Goal: Book appointment/travel/reservation

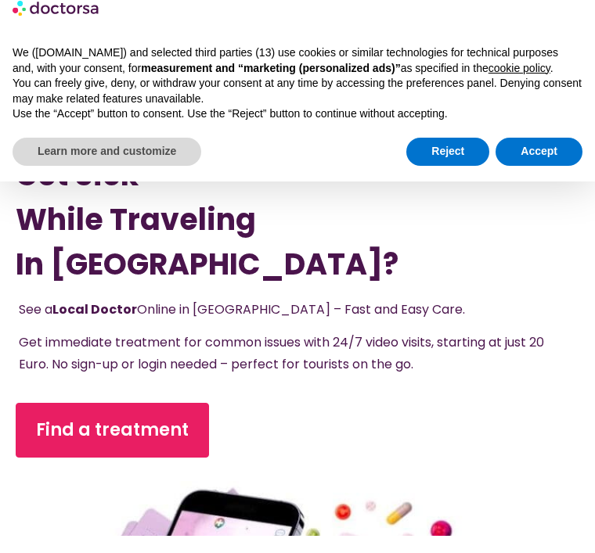
scroll to position [21, 0]
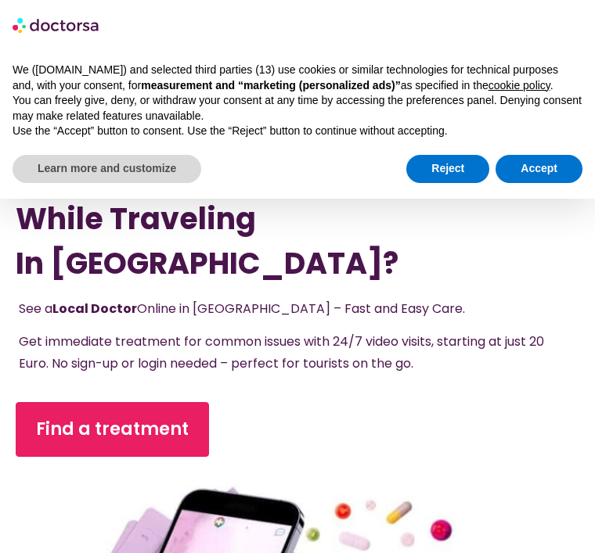
click at [154, 414] on link "Find a treatment" at bounding box center [112, 429] width 193 height 55
click at [551, 159] on button "Accept" at bounding box center [539, 169] width 87 height 28
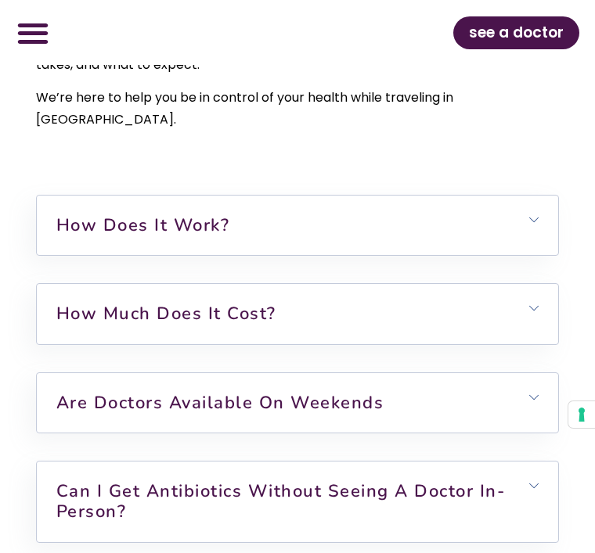
scroll to position [5297, 0]
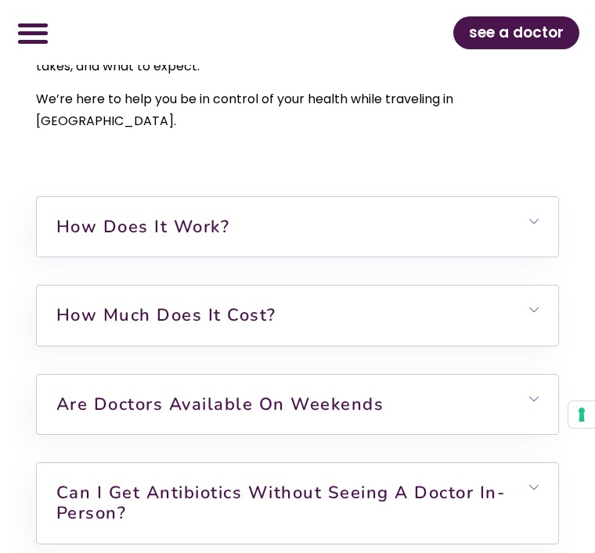
click at [549, 197] on h6 "How does it work?" at bounding box center [298, 226] width 522 height 59
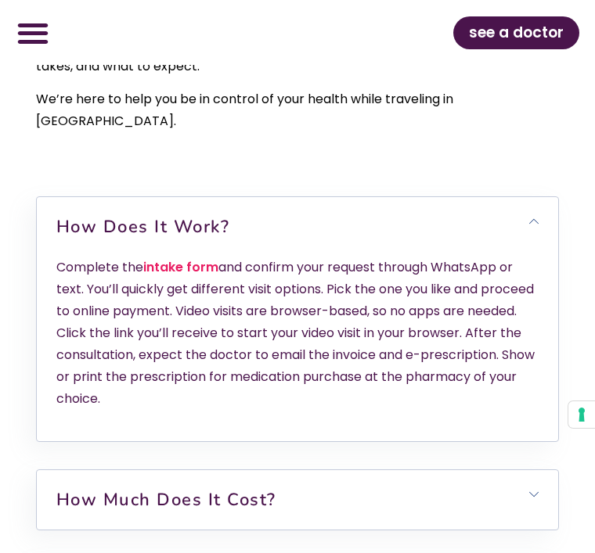
click at [524, 470] on h6 "How much does it cost?" at bounding box center [298, 499] width 522 height 59
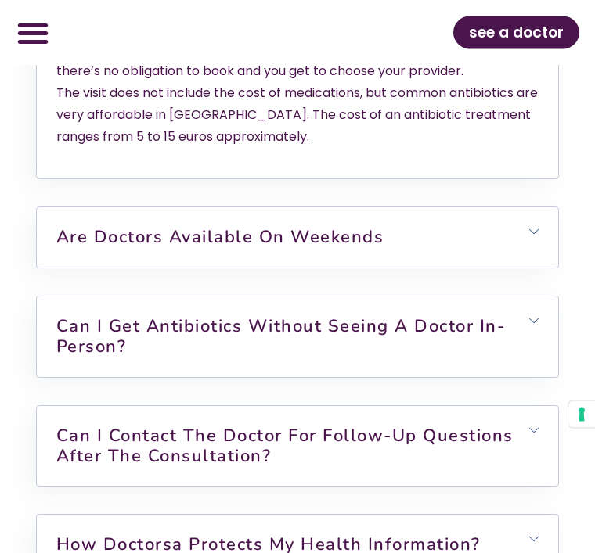
scroll to position [5853, 0]
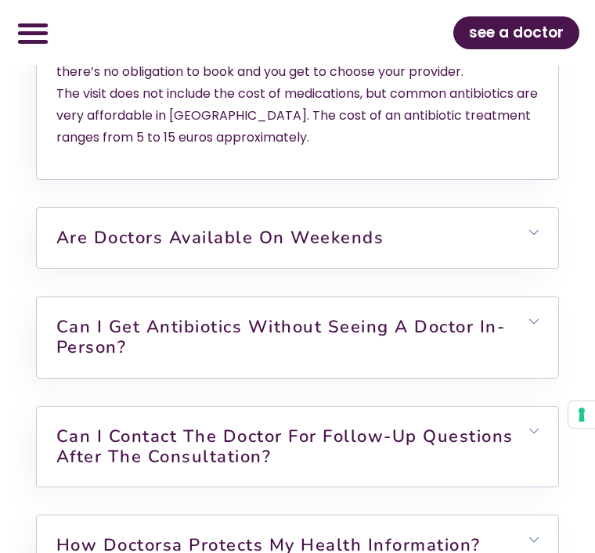
click at [526, 297] on h6 "Can I get antibiotics without seeing a doctor in-person?" at bounding box center [298, 337] width 522 height 81
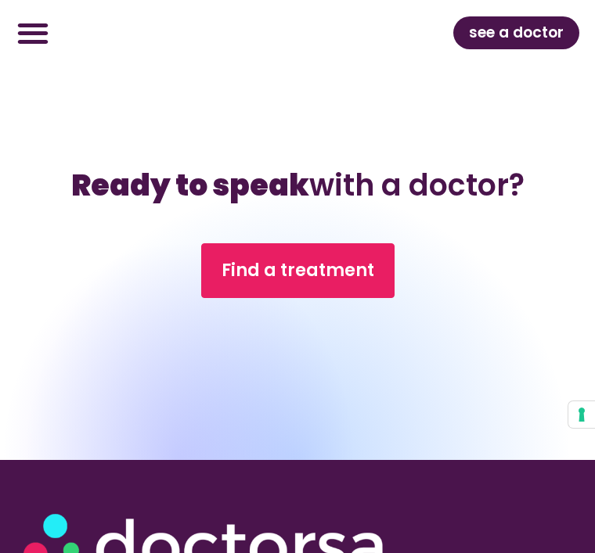
scroll to position [7013, 0]
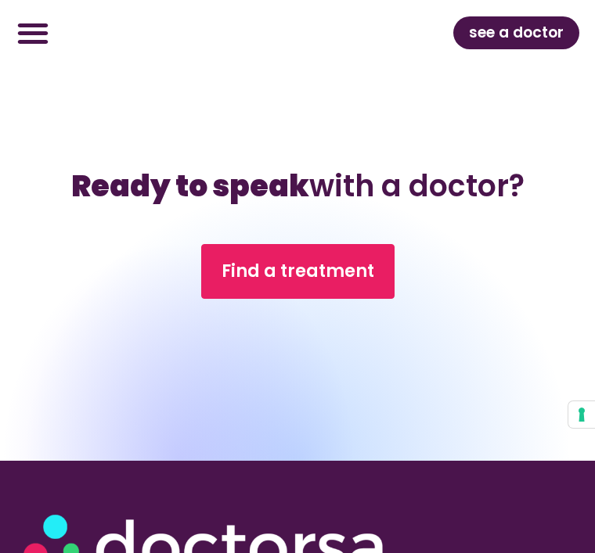
click at [331, 259] on span "Find a treatment" at bounding box center [298, 271] width 153 height 25
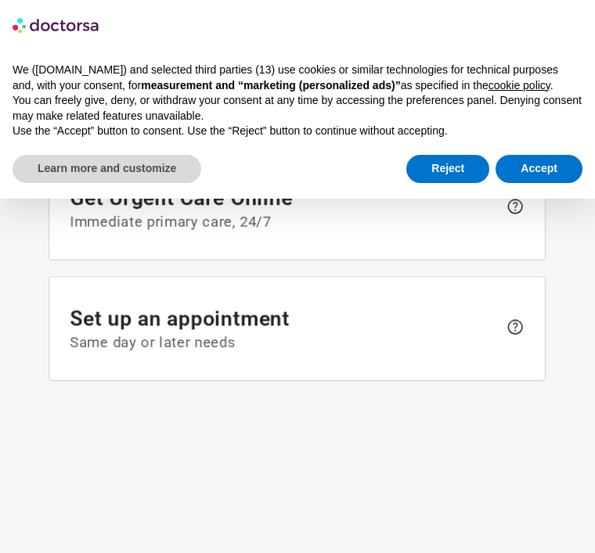
click at [565, 165] on button "Accept" at bounding box center [539, 169] width 87 height 28
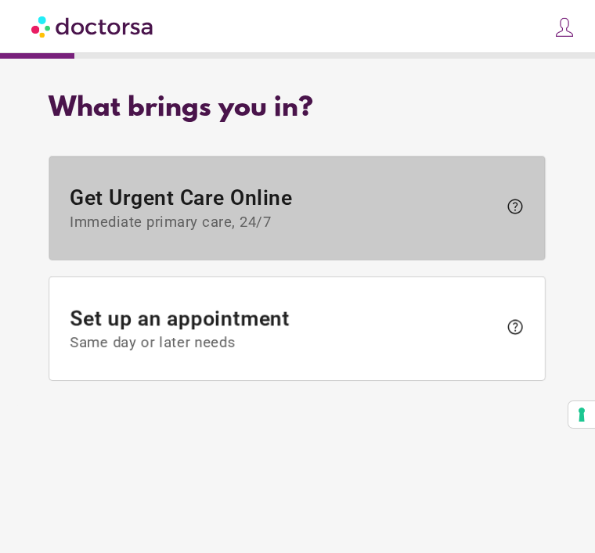
click at [307, 209] on span "Get Urgent Care Online Immediate primary care, 24/7" at bounding box center [284, 208] width 428 height 45
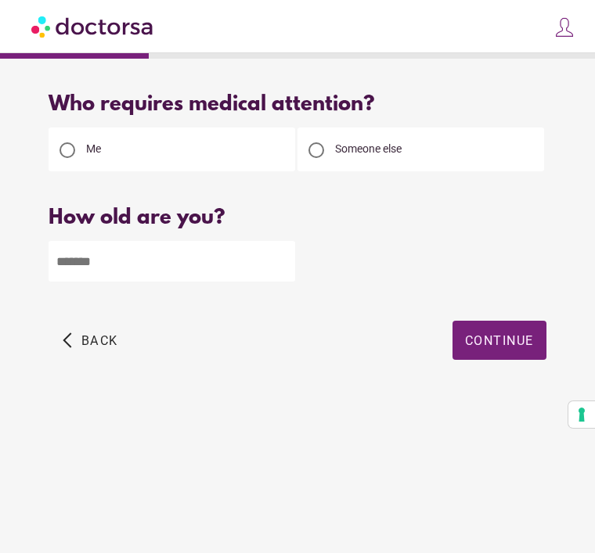
click at [112, 263] on input "number" at bounding box center [172, 261] width 247 height 41
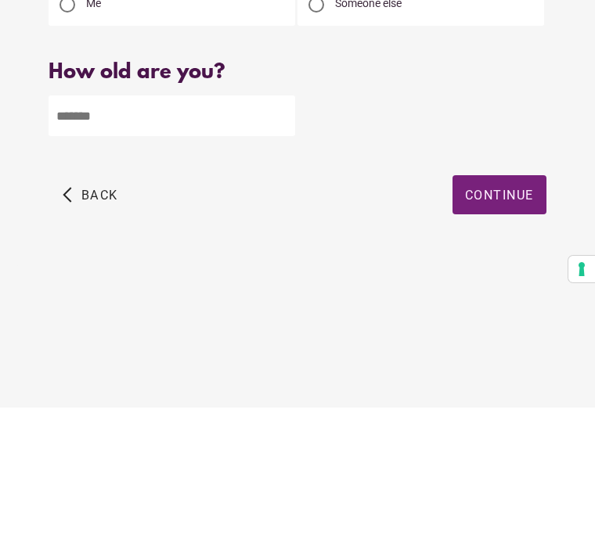
type input "**"
click at [507, 321] on span "button" at bounding box center [499, 340] width 94 height 39
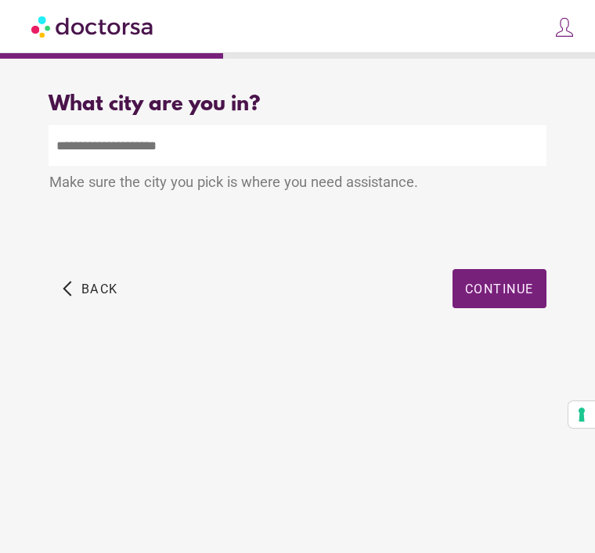
click at [508, 269] on span "button" at bounding box center [499, 288] width 94 height 39
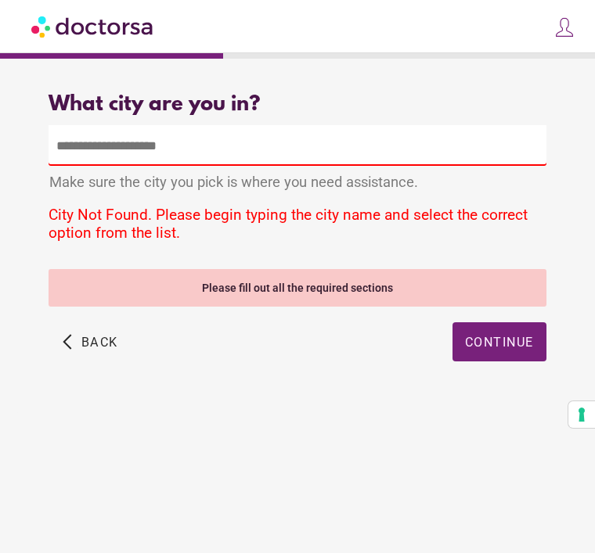
scroll to position [0, 0]
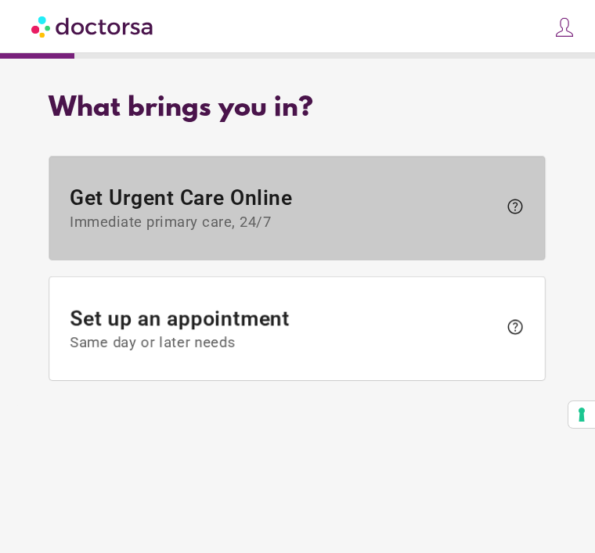
scroll to position [50, 0]
click at [511, 197] on span "help" at bounding box center [515, 206] width 19 height 19
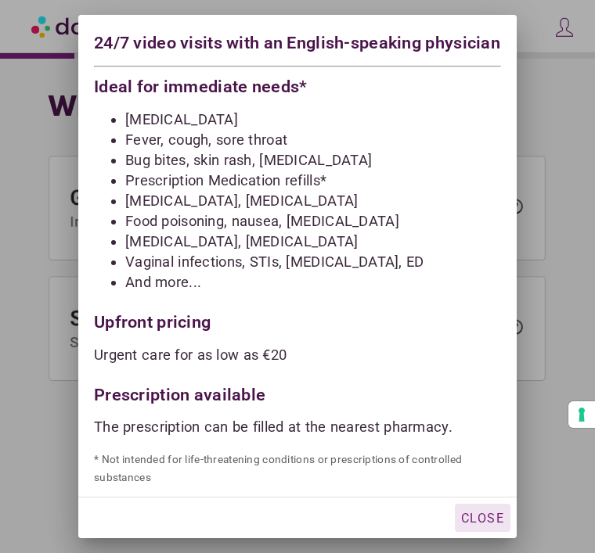
click at [170, 291] on li "And more..." at bounding box center [313, 282] width 376 height 18
click at [168, 291] on li "And more..." at bounding box center [313, 282] width 376 height 18
click at [571, 221] on div at bounding box center [297, 276] width 595 height 553
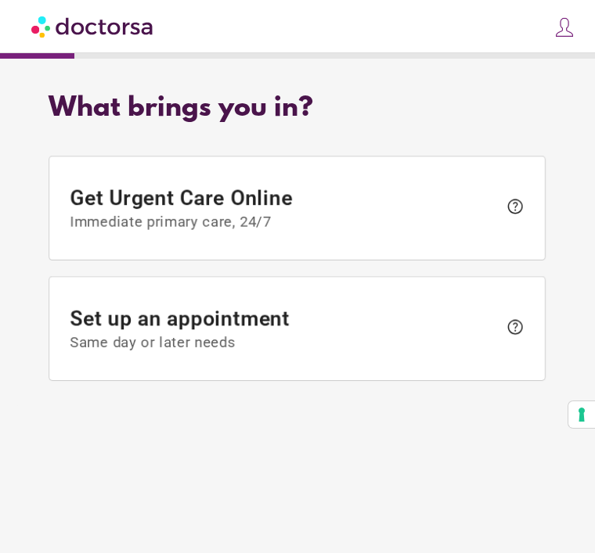
scroll to position [31, 0]
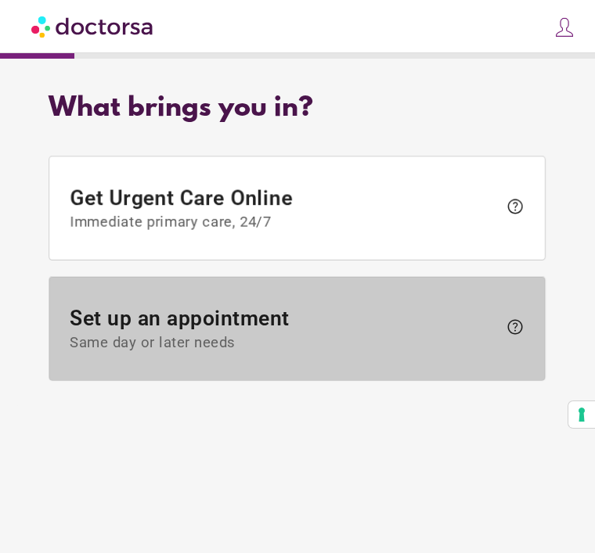
click at [278, 307] on span "Set up an appointment Same day or later needs" at bounding box center [284, 329] width 428 height 45
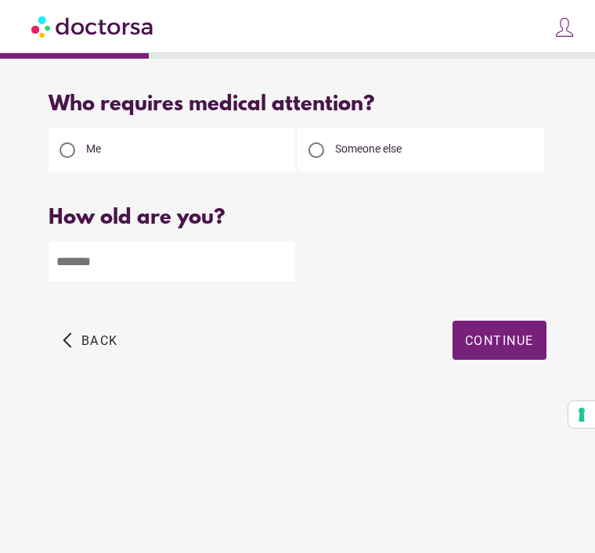
click at [134, 146] on div "Me" at bounding box center [172, 150] width 247 height 44
click at [139, 300] on div "Please enter your age" at bounding box center [297, 296] width 497 height 20
click at [132, 258] on input "number" at bounding box center [172, 261] width 247 height 41
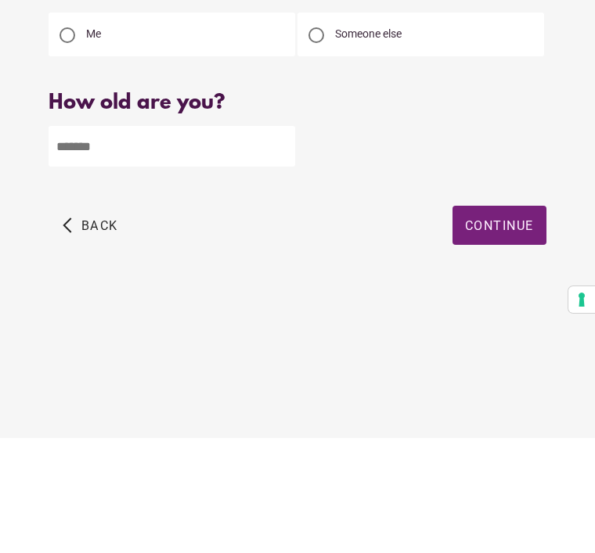
type input "**"
click at [510, 321] on span "button" at bounding box center [499, 340] width 94 height 39
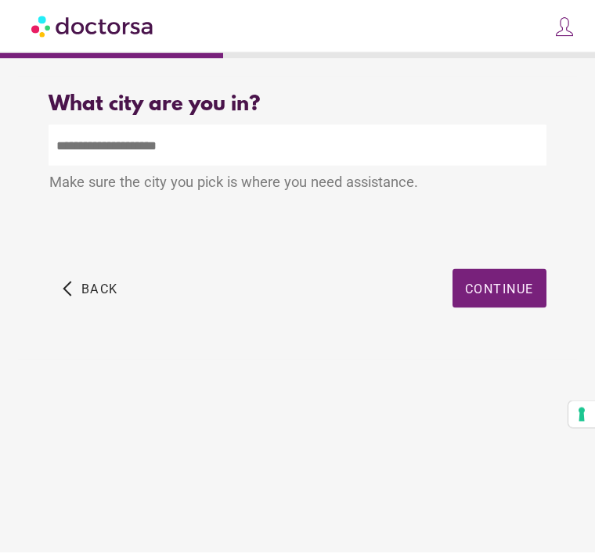
scroll to position [0, 0]
click at [173, 147] on input "text" at bounding box center [297, 145] width 497 height 41
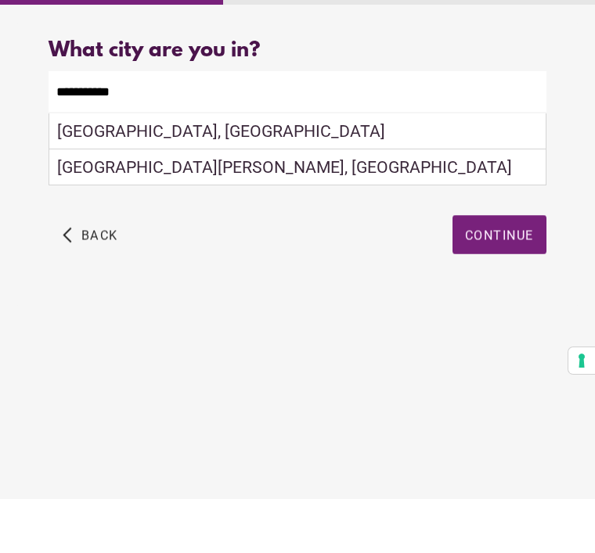
click at [160, 168] on div "Oliva, Spain" at bounding box center [297, 186] width 496 height 36
type input "**********"
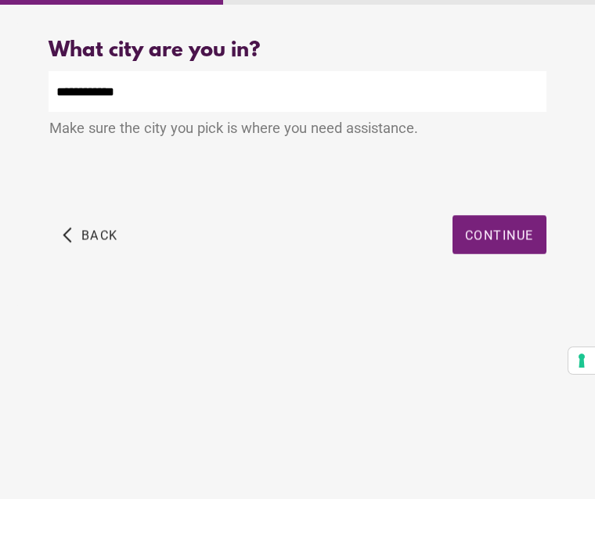
scroll to position [50, 0]
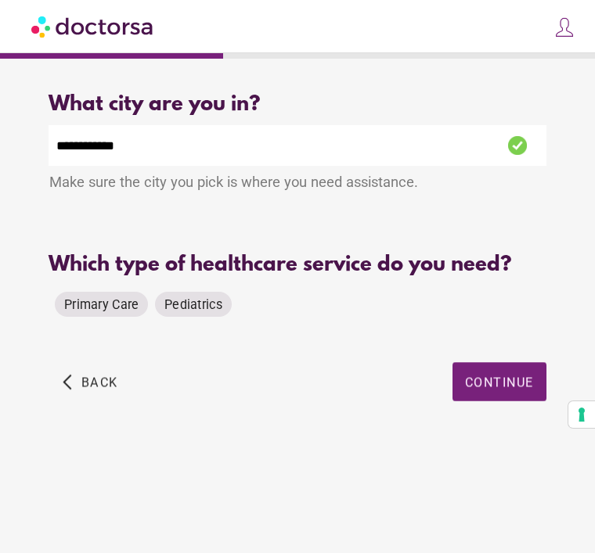
click at [510, 375] on span "Continue" at bounding box center [499, 382] width 69 height 15
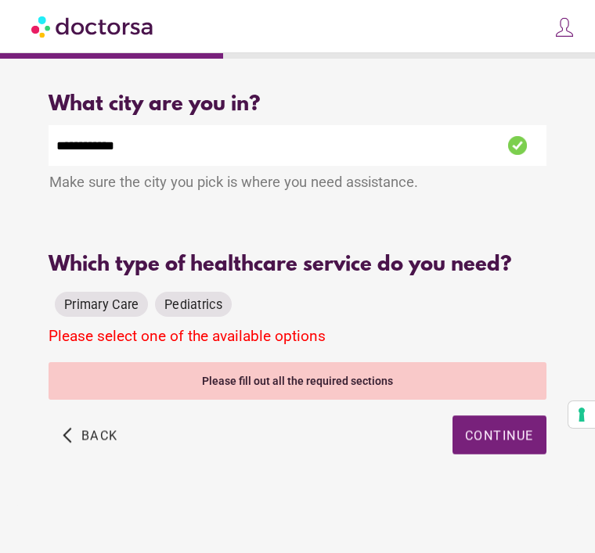
click at [112, 297] on span "Primary Care" at bounding box center [101, 304] width 74 height 15
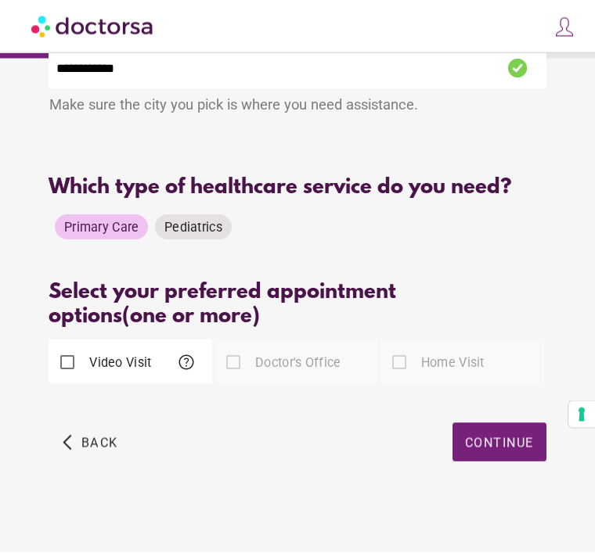
scroll to position [80, 0]
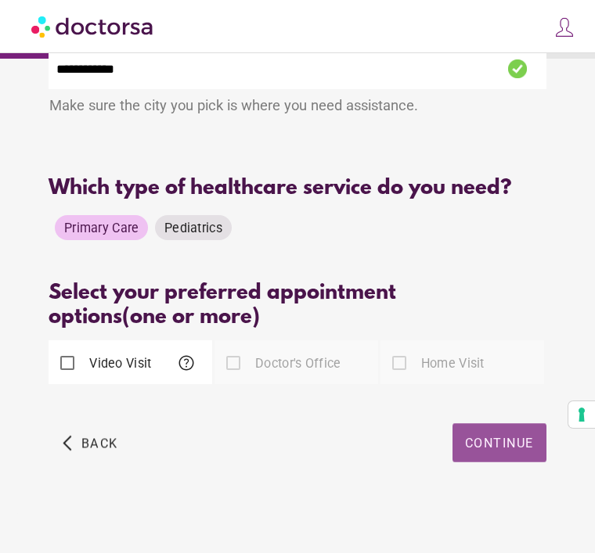
click at [517, 445] on span "Continue" at bounding box center [499, 443] width 69 height 15
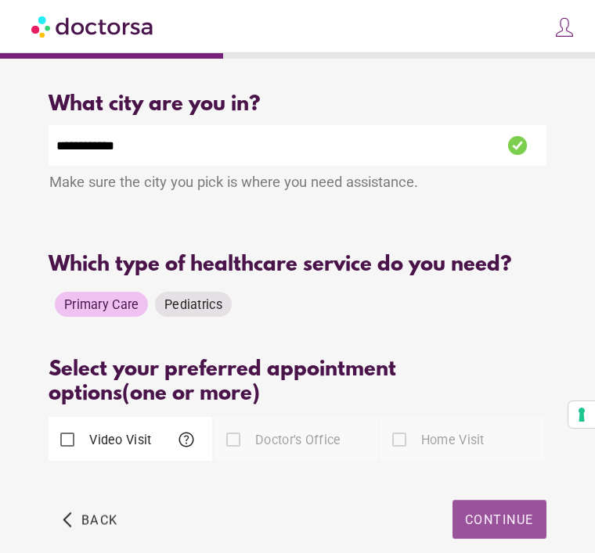
scroll to position [63, 0]
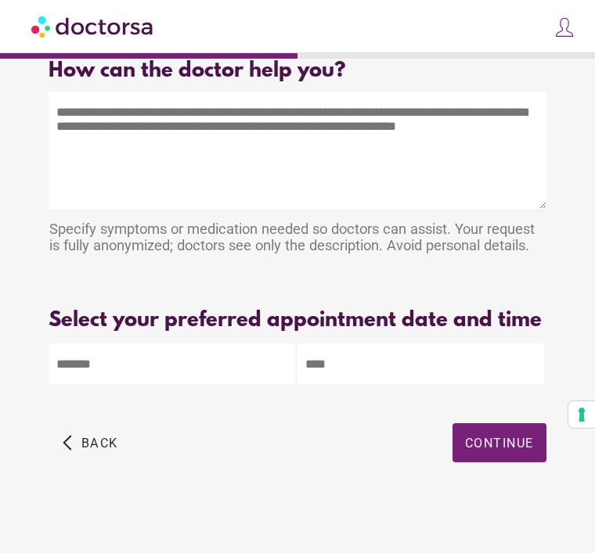
click at [510, 442] on span "Continue" at bounding box center [499, 443] width 69 height 15
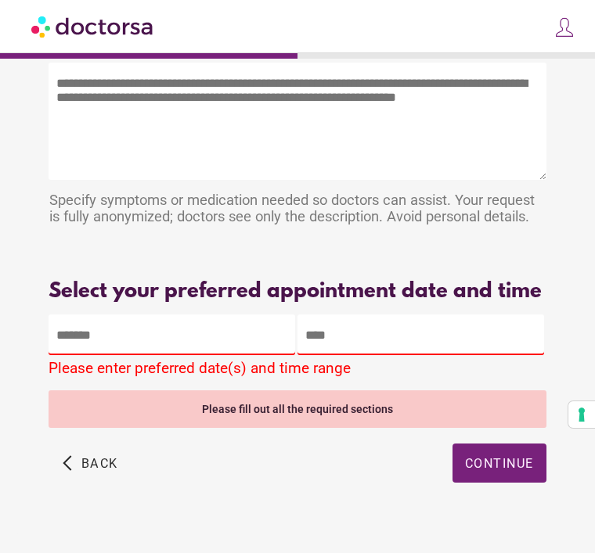
click at [159, 361] on body "**********" at bounding box center [297, 255] width 595 height 636
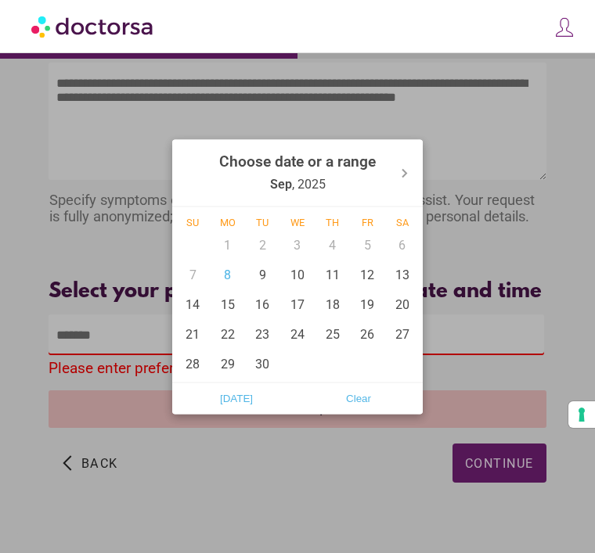
click at [242, 405] on span "Today" at bounding box center [236, 398] width 113 height 23
type input "******"
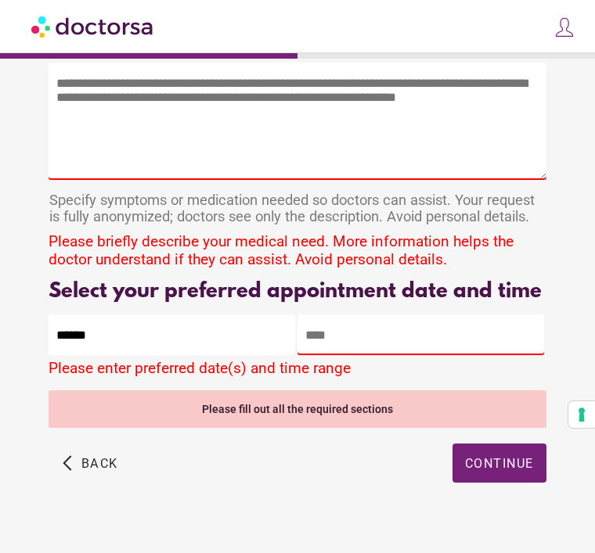
click at [332, 355] on input "text" at bounding box center [420, 335] width 247 height 41
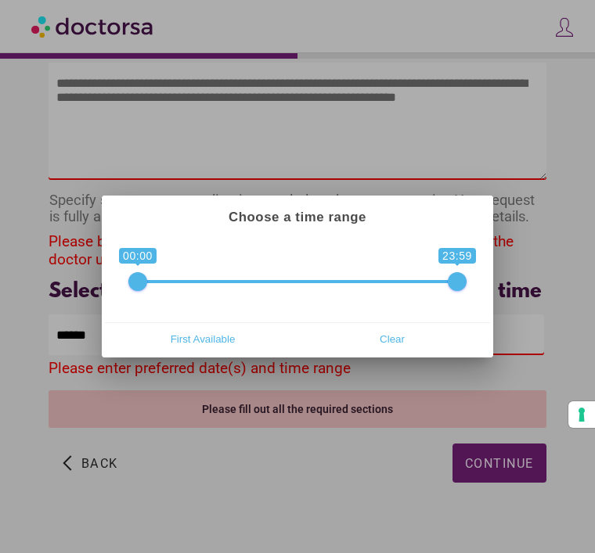
click at [217, 341] on span "First Available" at bounding box center [203, 338] width 180 height 23
type input "**********"
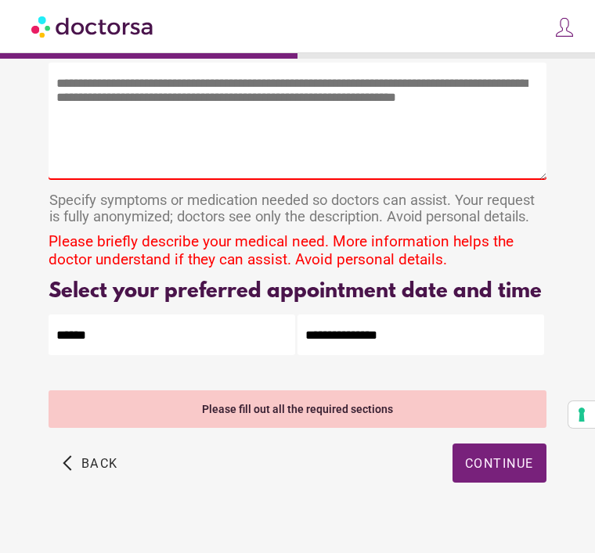
click at [528, 471] on span "Continue" at bounding box center [499, 463] width 69 height 15
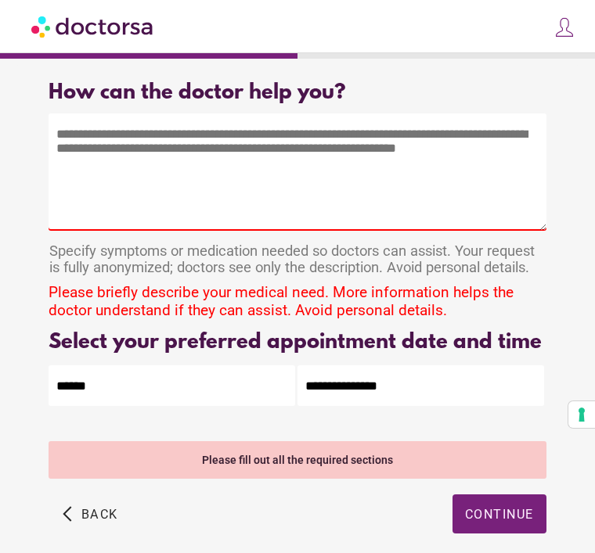
click at [96, 193] on textarea at bounding box center [297, 172] width 497 height 117
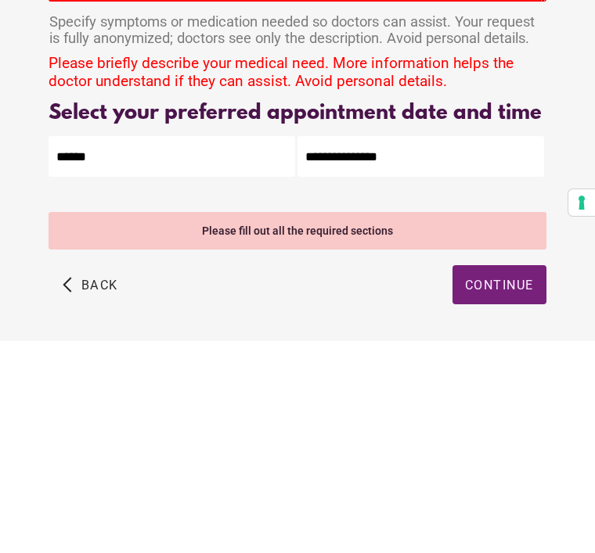
scroll to position [30, 0]
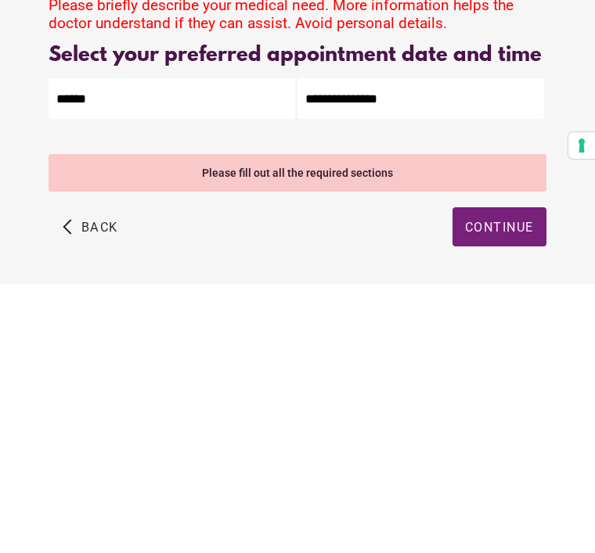
type textarea "**********"
click at [538, 312] on div "**********" at bounding box center [298, 307] width 564 height 521
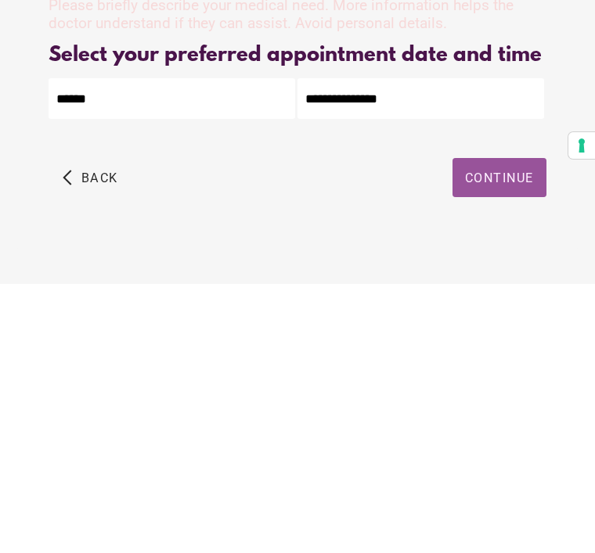
scroll to position [13, 0]
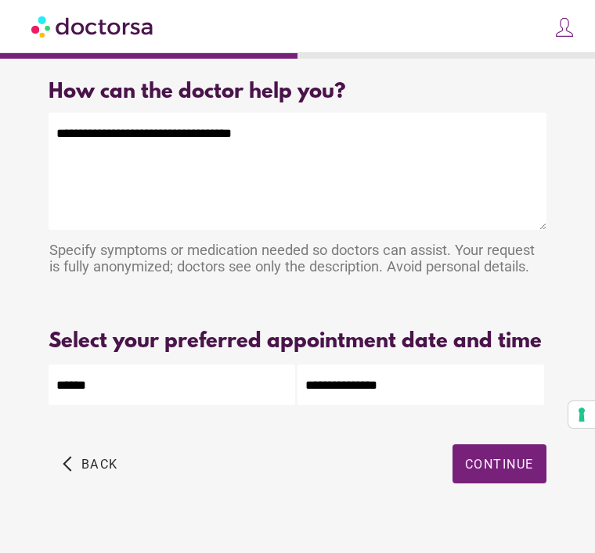
click at [387, 406] on input "**********" at bounding box center [420, 385] width 247 height 41
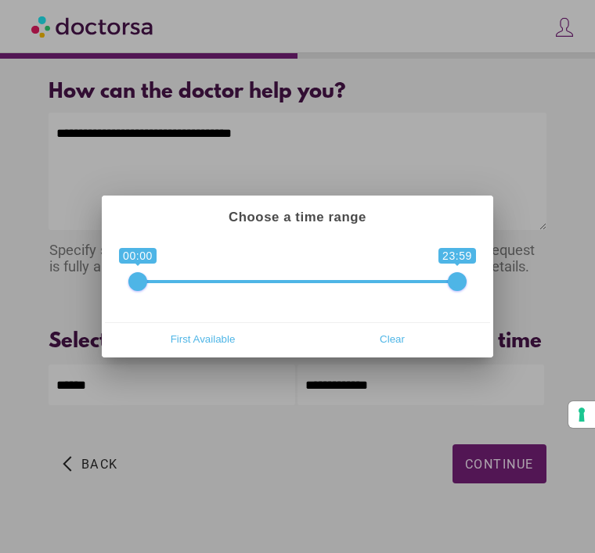
click at [517, 492] on div at bounding box center [297, 276] width 595 height 553
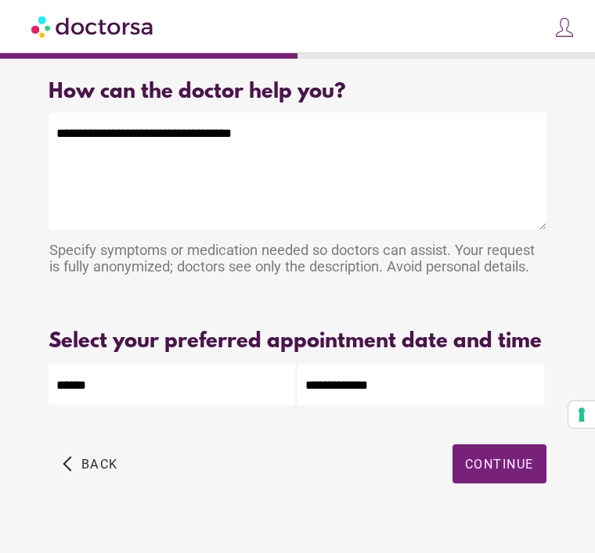
click at [496, 484] on span "button" at bounding box center [499, 464] width 94 height 39
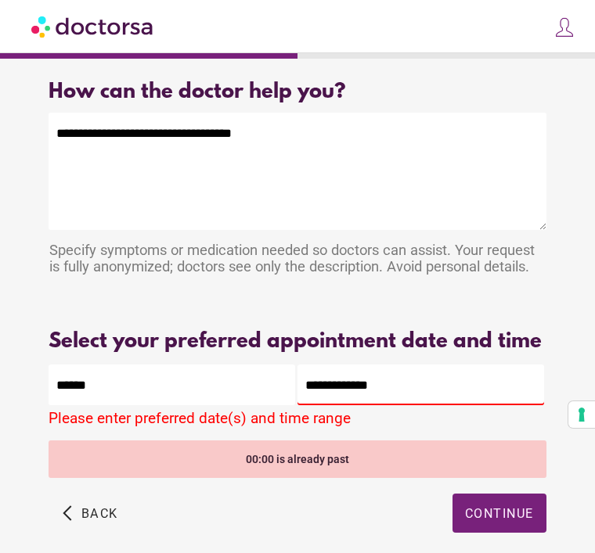
click at [337, 406] on input "**********" at bounding box center [420, 385] width 247 height 41
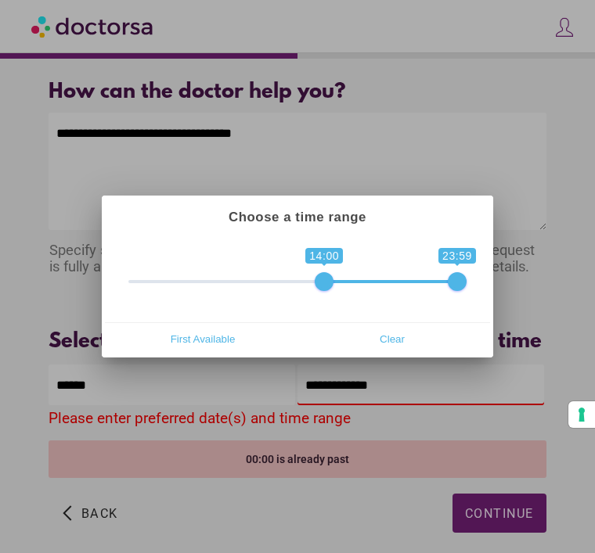
click at [505, 553] on div at bounding box center [297, 276] width 595 height 553
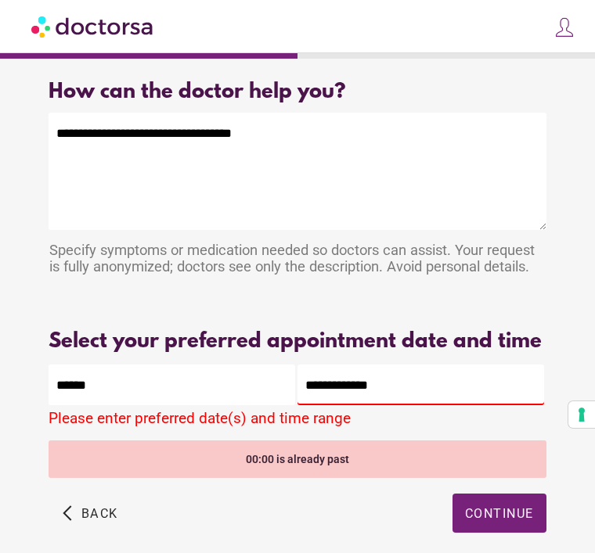
click at [348, 406] on input "**********" at bounding box center [420, 385] width 247 height 41
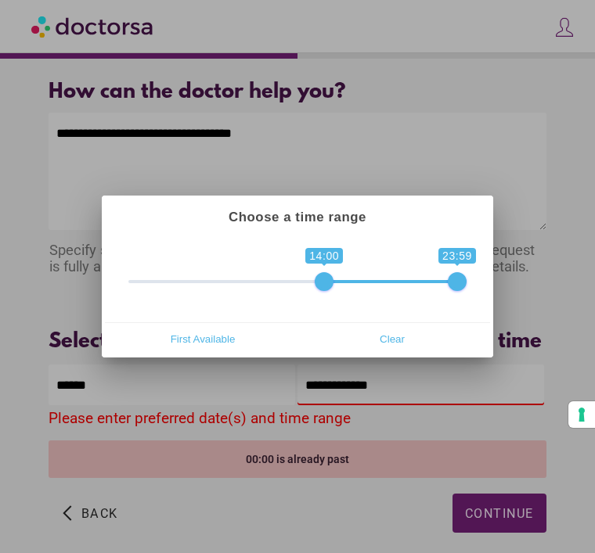
type input "**********"
click at [508, 553] on div at bounding box center [297, 276] width 595 height 553
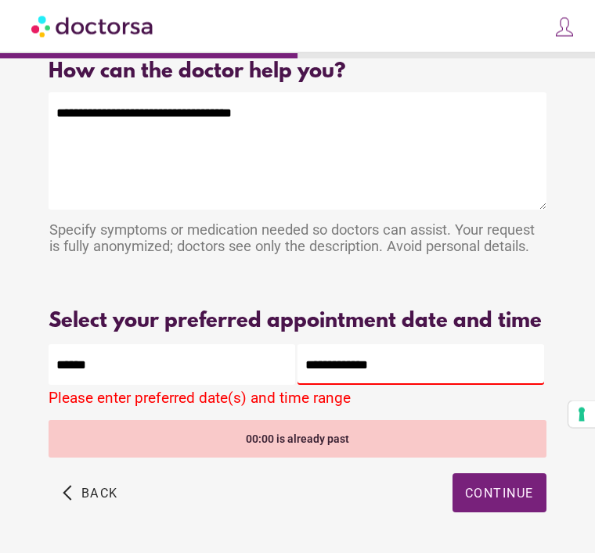
scroll to position [62, 0]
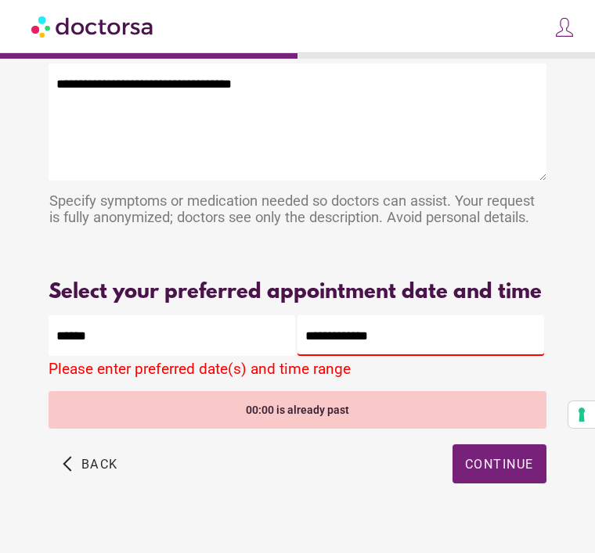
click at [503, 484] on span "button" at bounding box center [499, 464] width 94 height 39
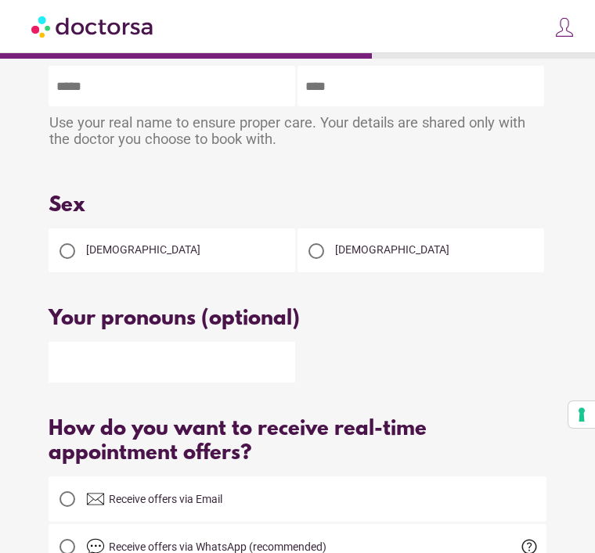
scroll to position [0, 0]
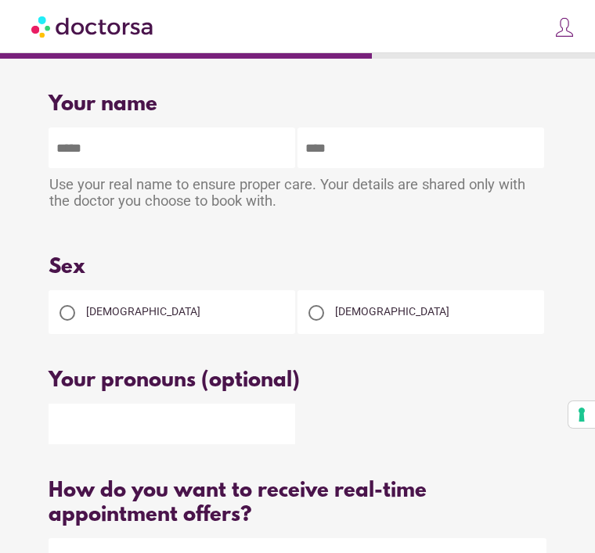
click at [73, 318] on div at bounding box center [67, 313] width 16 height 16
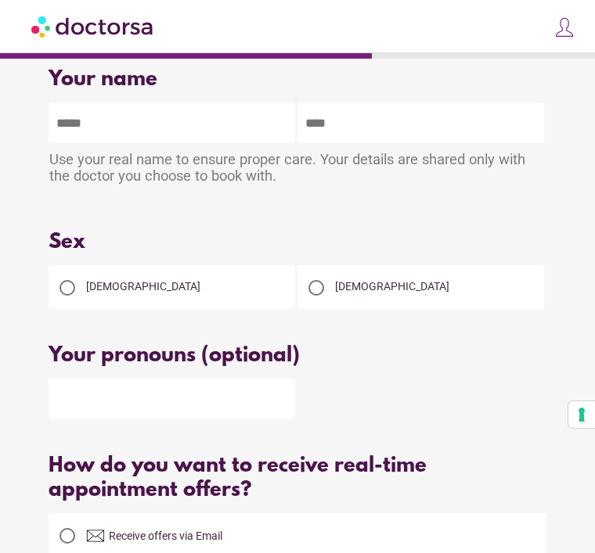
click at [106, 115] on input "text" at bounding box center [172, 123] width 247 height 41
type input "*****"
click at [368, 126] on input "text" at bounding box center [420, 123] width 247 height 41
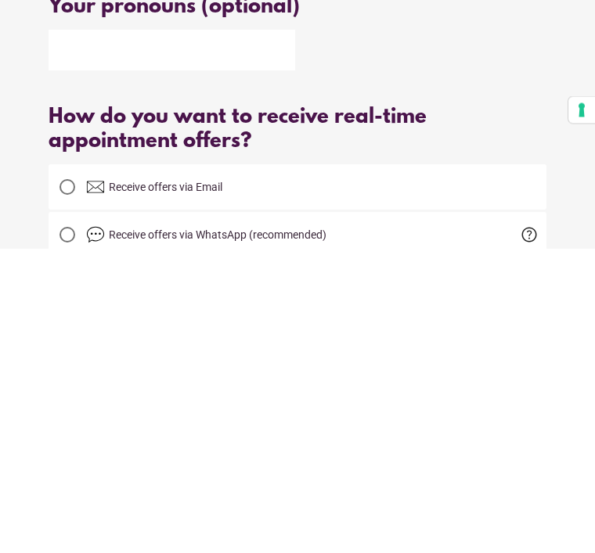
scroll to position [76, 0]
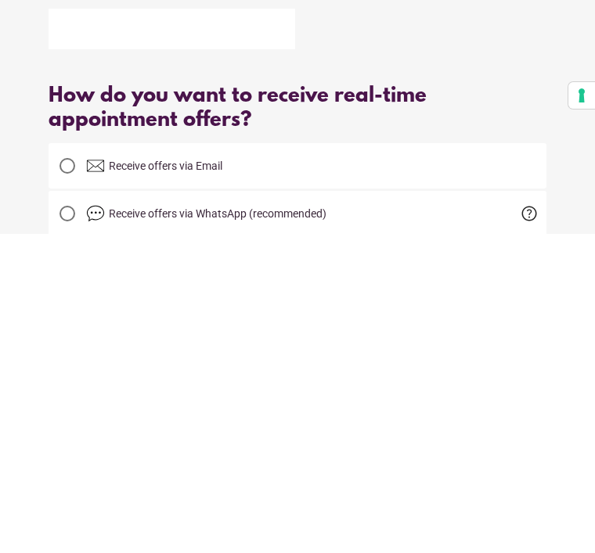
type input "*******"
click at [77, 470] on div at bounding box center [67, 485] width 31 height 31
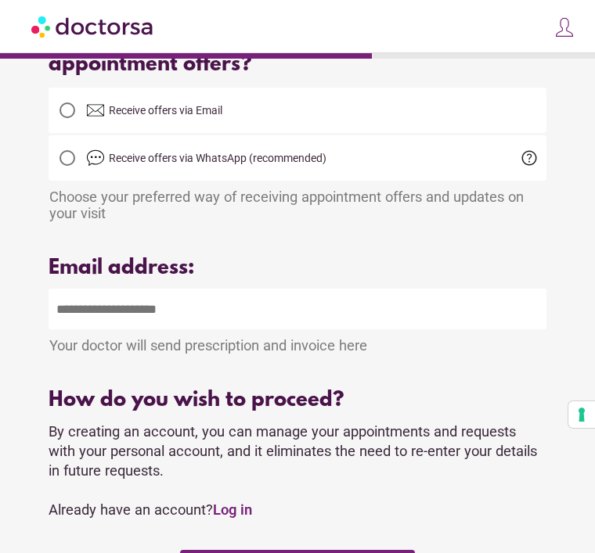
click at [150, 312] on input "email" at bounding box center [297, 309] width 497 height 41
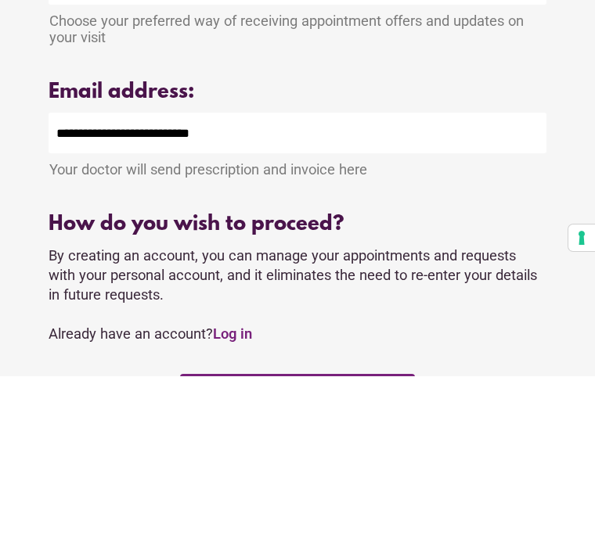
type input "**********"
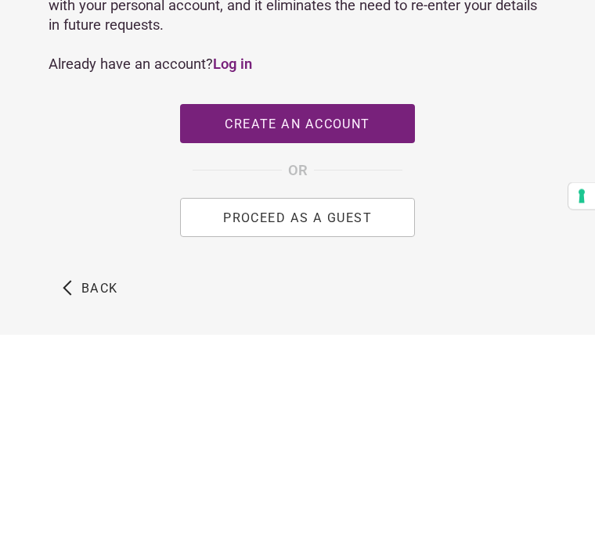
scroll to position [679, 0]
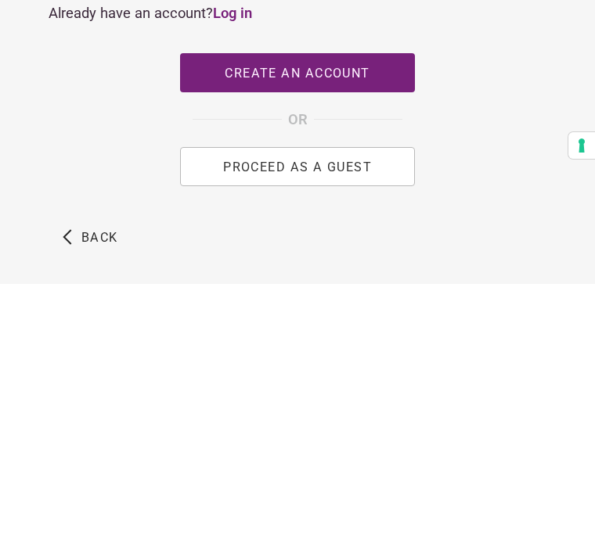
click at [320, 428] on span "PROCEED AS A GUEST" at bounding box center [297, 435] width 149 height 15
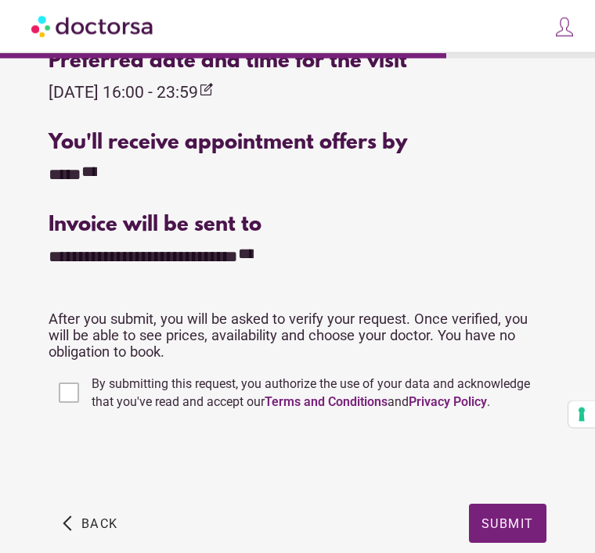
scroll to position [633, 0]
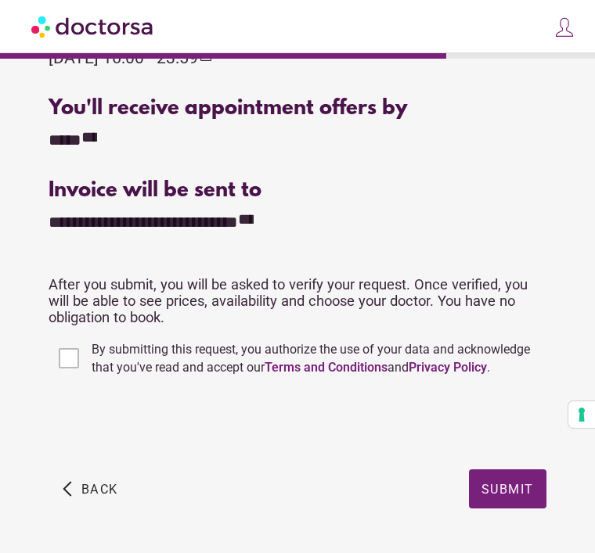
click at [524, 494] on span "Submit" at bounding box center [507, 488] width 52 height 15
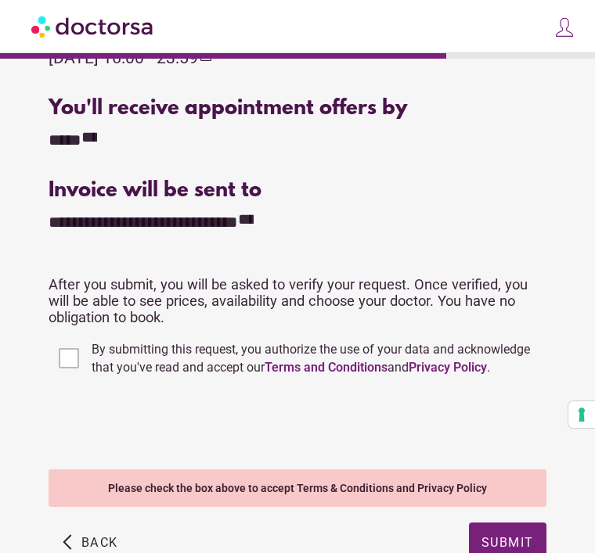
click at [510, 547] on span "Submit" at bounding box center [507, 542] width 52 height 15
click at [516, 553] on span "button" at bounding box center [508, 542] width 78 height 39
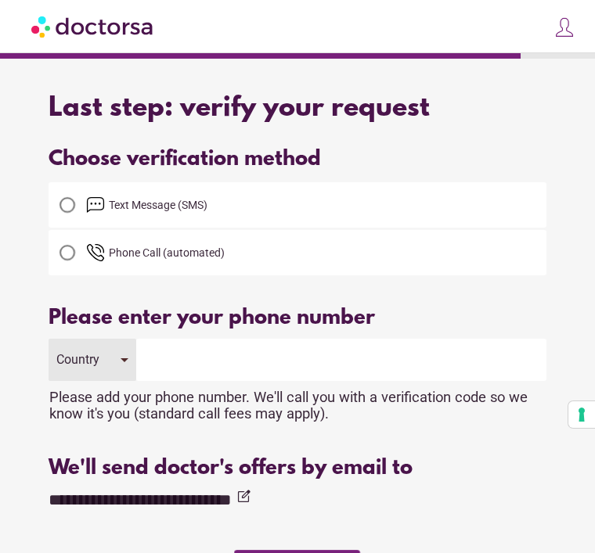
click at [66, 213] on div at bounding box center [67, 205] width 16 height 16
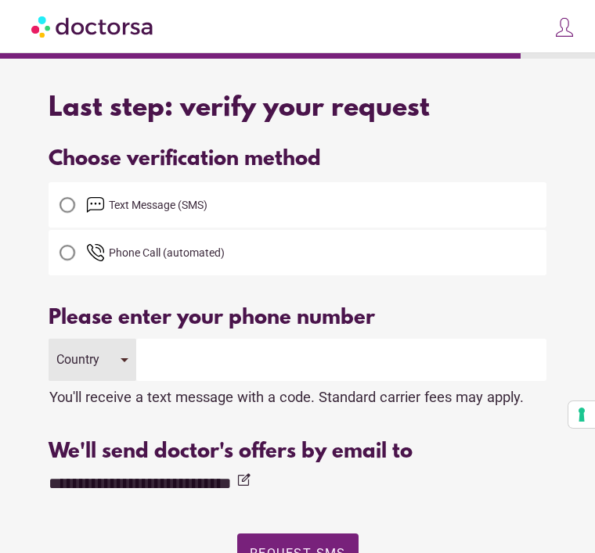
click at [135, 204] on span "Text Message (SMS)" at bounding box center [158, 205] width 99 height 13
click at [103, 206] on img at bounding box center [95, 205] width 19 height 19
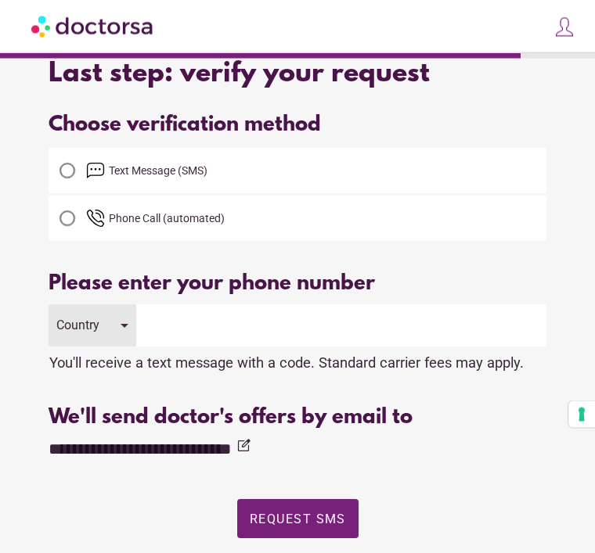
scroll to position [37, 0]
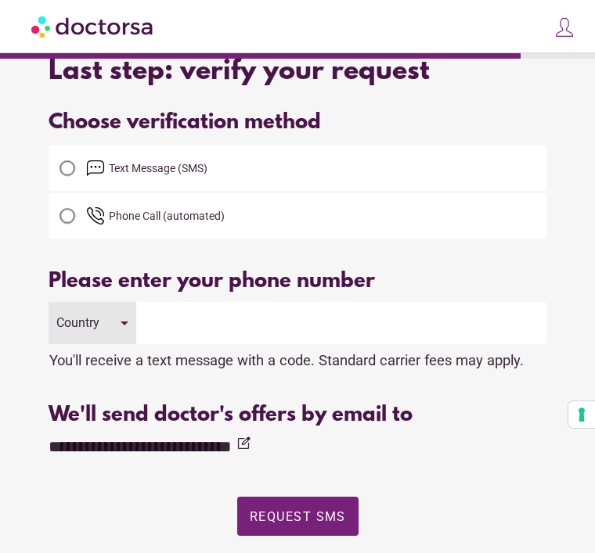
click at [123, 326] on div "Country" at bounding box center [92, 323] width 87 height 42
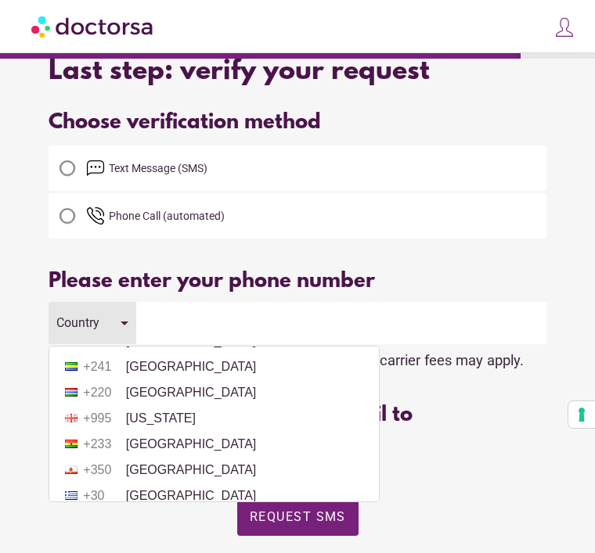
scroll to position [2067, 0]
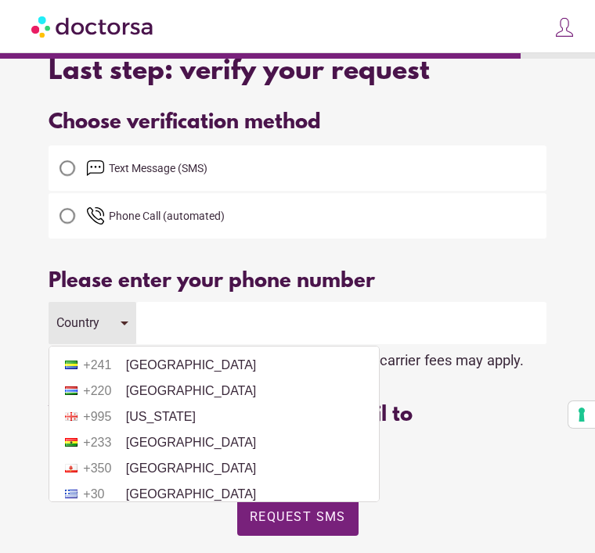
click at [178, 300] on li "+33 France" at bounding box center [214, 287] width 314 height 23
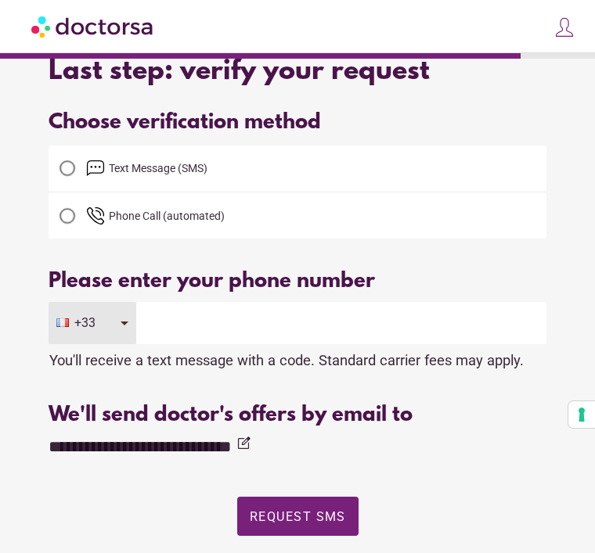
click at [187, 325] on input "tel" at bounding box center [341, 323] width 410 height 42
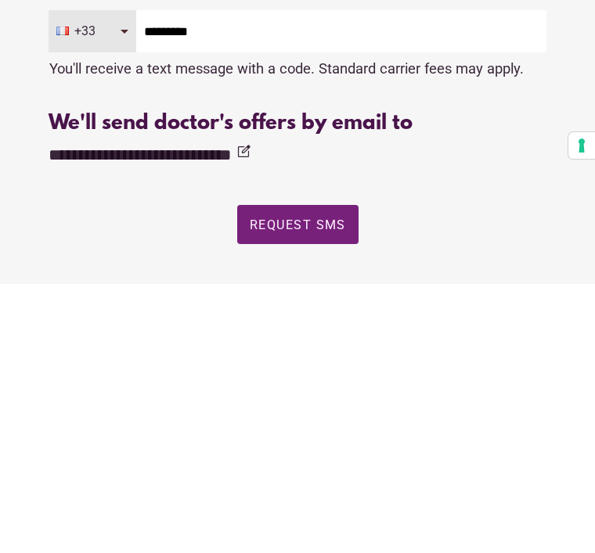
type input "*********"
click at [321, 487] on span "Request SMS" at bounding box center [298, 494] width 96 height 15
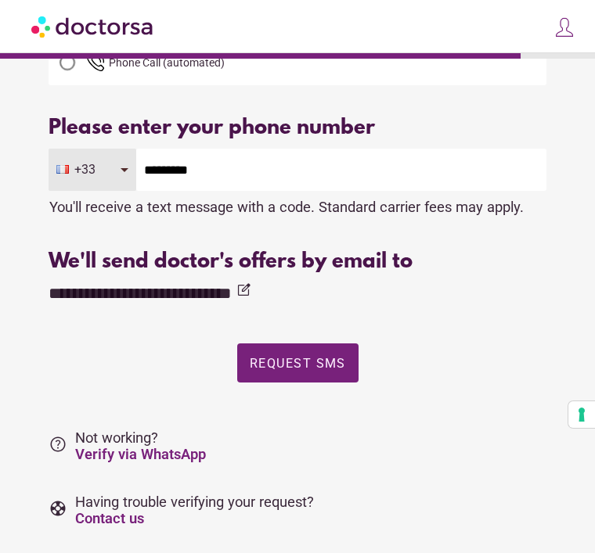
scroll to position [0, 0]
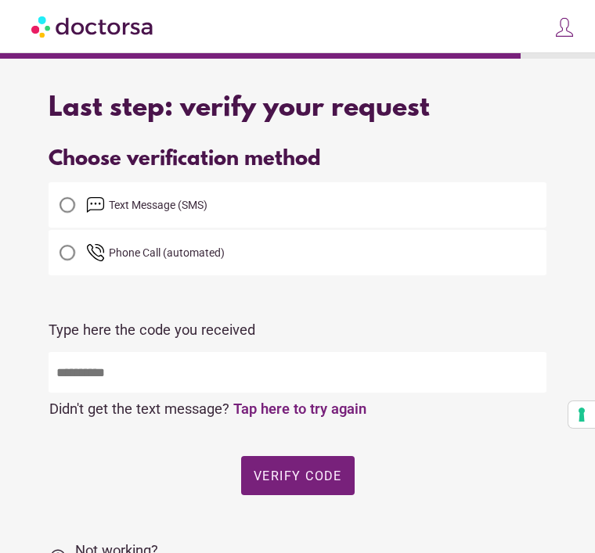
click at [136, 376] on input "text" at bounding box center [297, 372] width 497 height 41
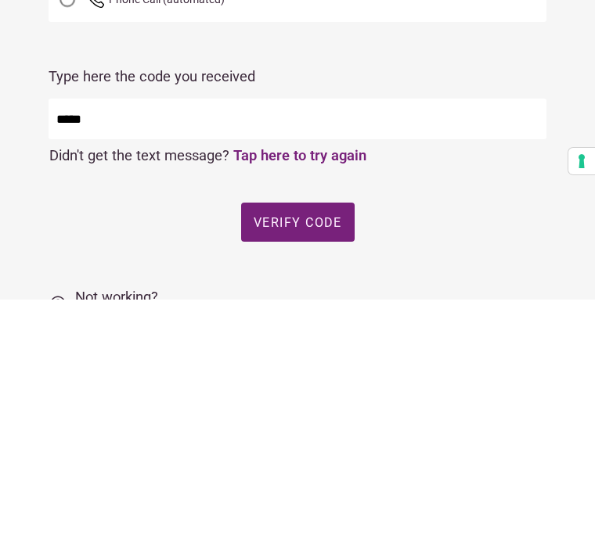
type input "*****"
click at [326, 456] on span "button" at bounding box center [298, 475] width 114 height 39
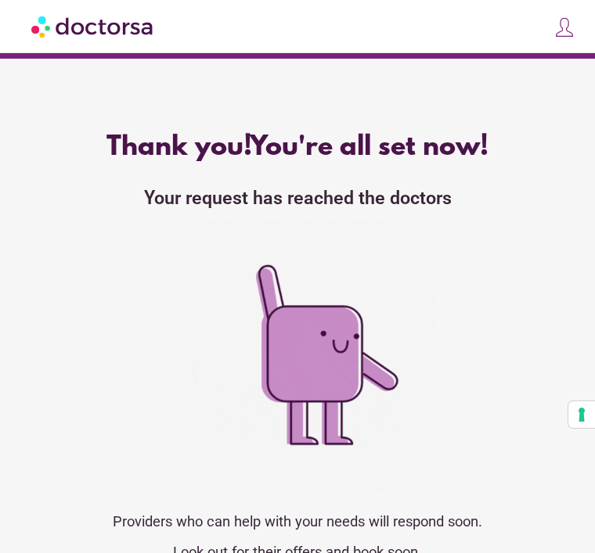
click at [579, 409] on button "Your consent preferences for tracking technologies" at bounding box center [581, 415] width 27 height 27
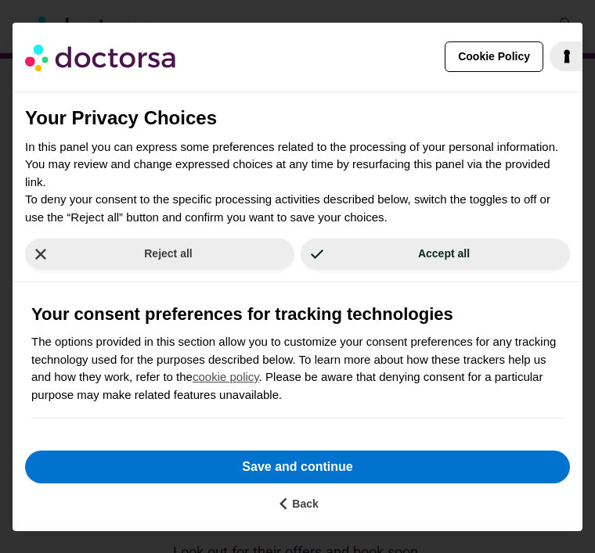
click at [288, 517] on button "Back" at bounding box center [297, 507] width 551 height 23
